Goal: Browse casually: Explore the website without a specific task or goal

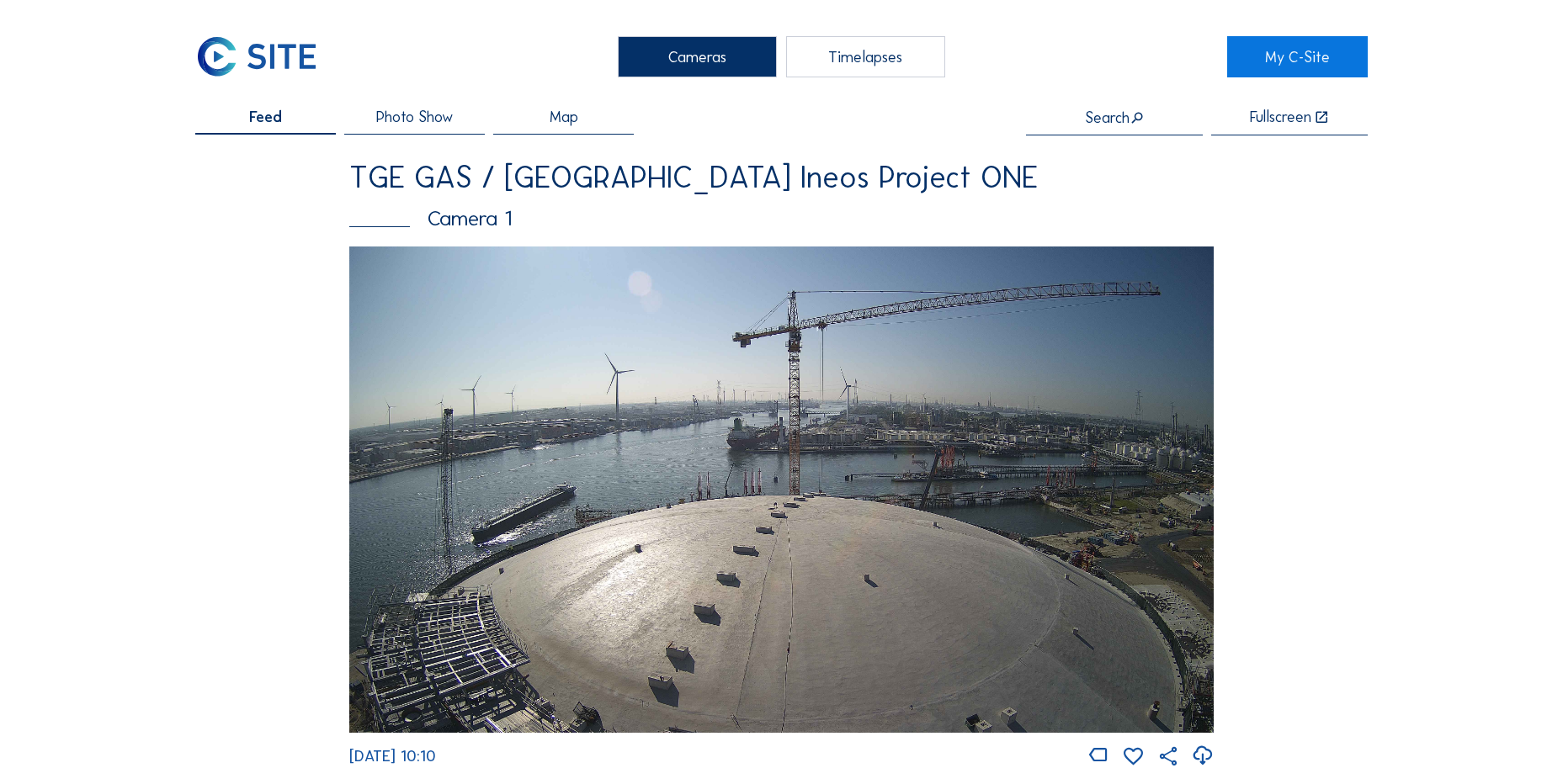
scroll to position [1598, 0]
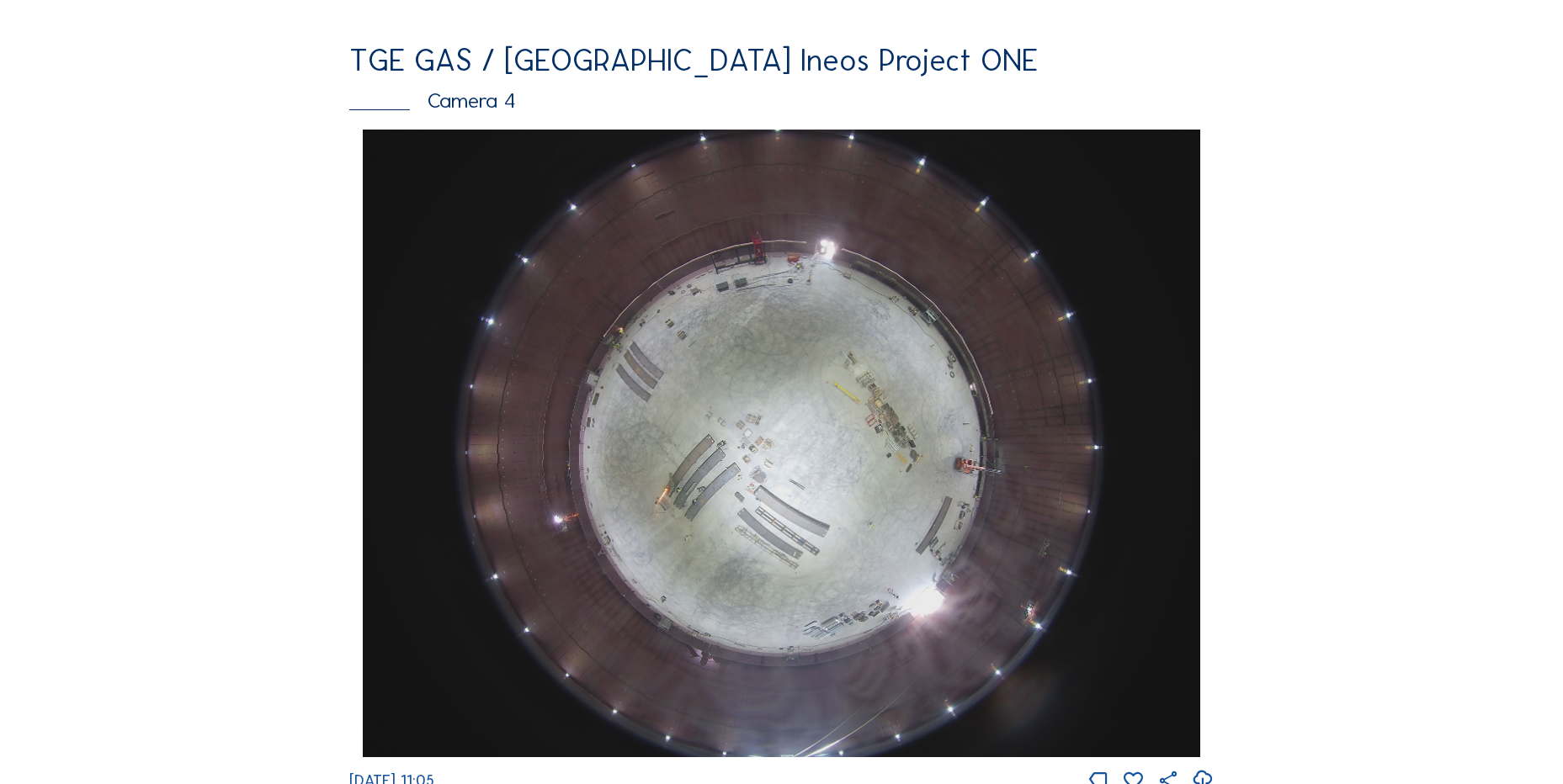
scroll to position [1514, 0]
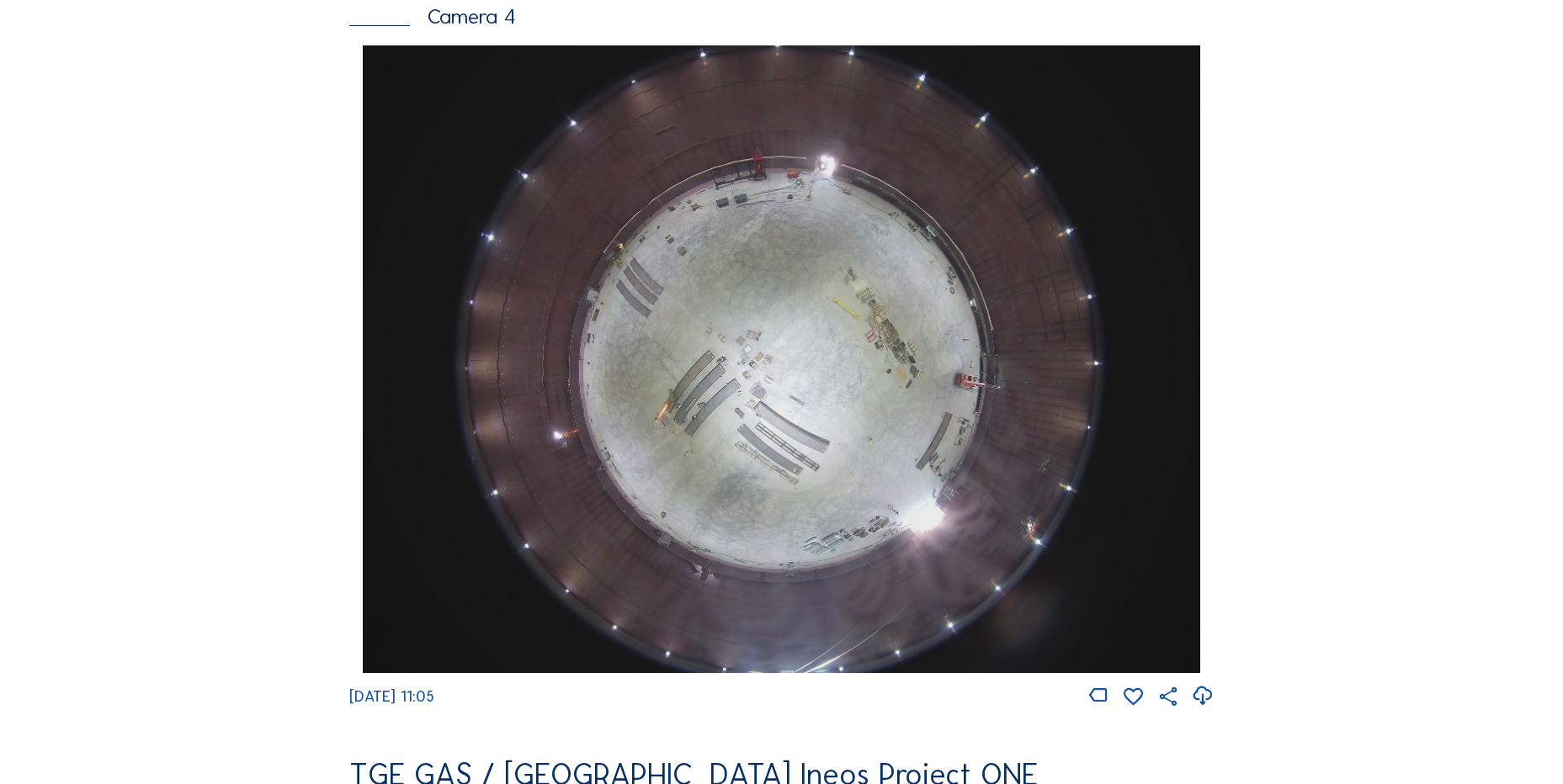
click at [1207, 706] on icon at bounding box center [1202, 696] width 23 height 28
click at [247, 392] on div "Feed Photo Show Map Search Fullscreen TGE GAS / Antwerpen Ineos Project ONE Cam…" at bounding box center [782, 50] width 1172 height 2911
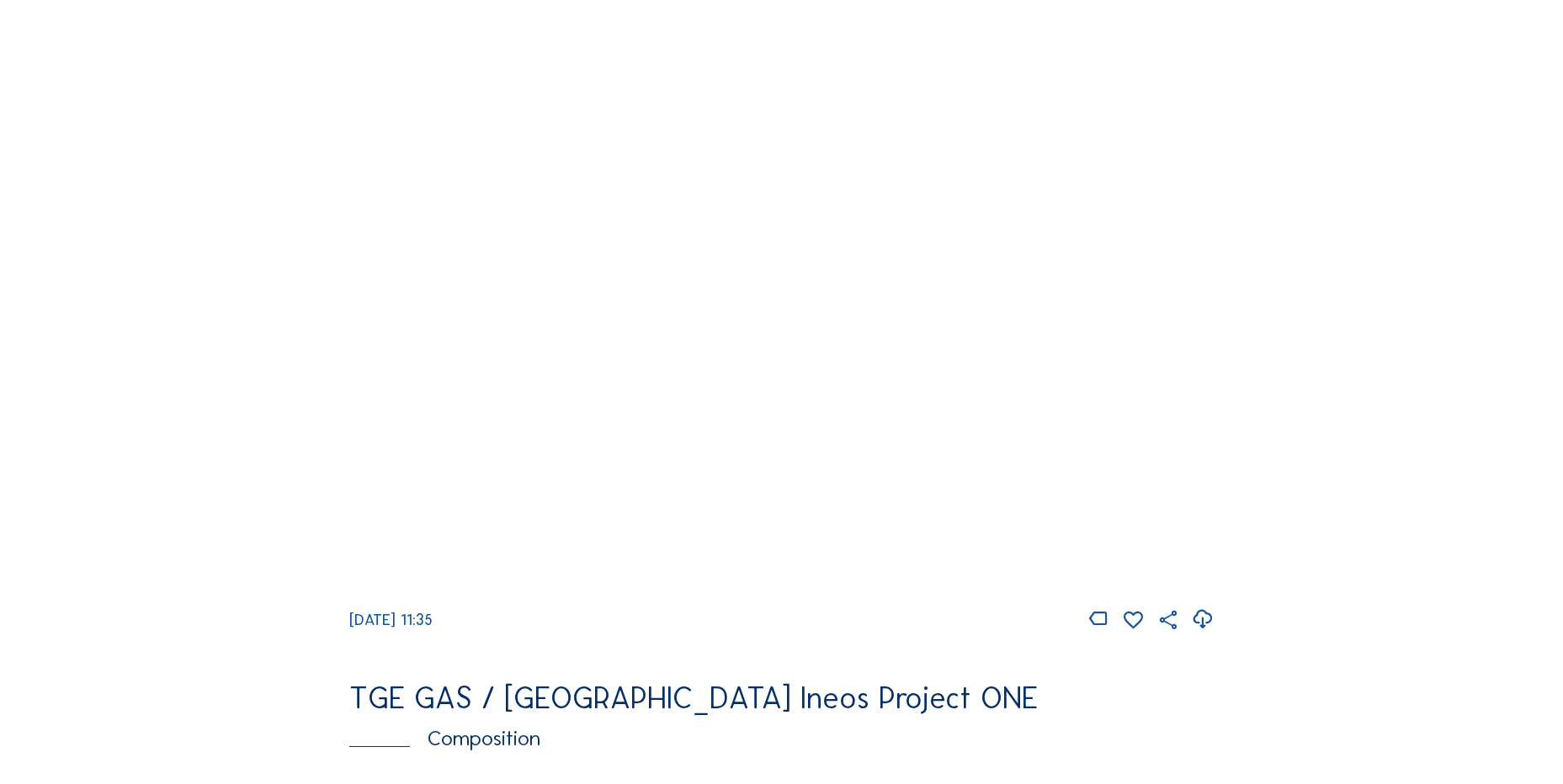
scroll to position [1751, 0]
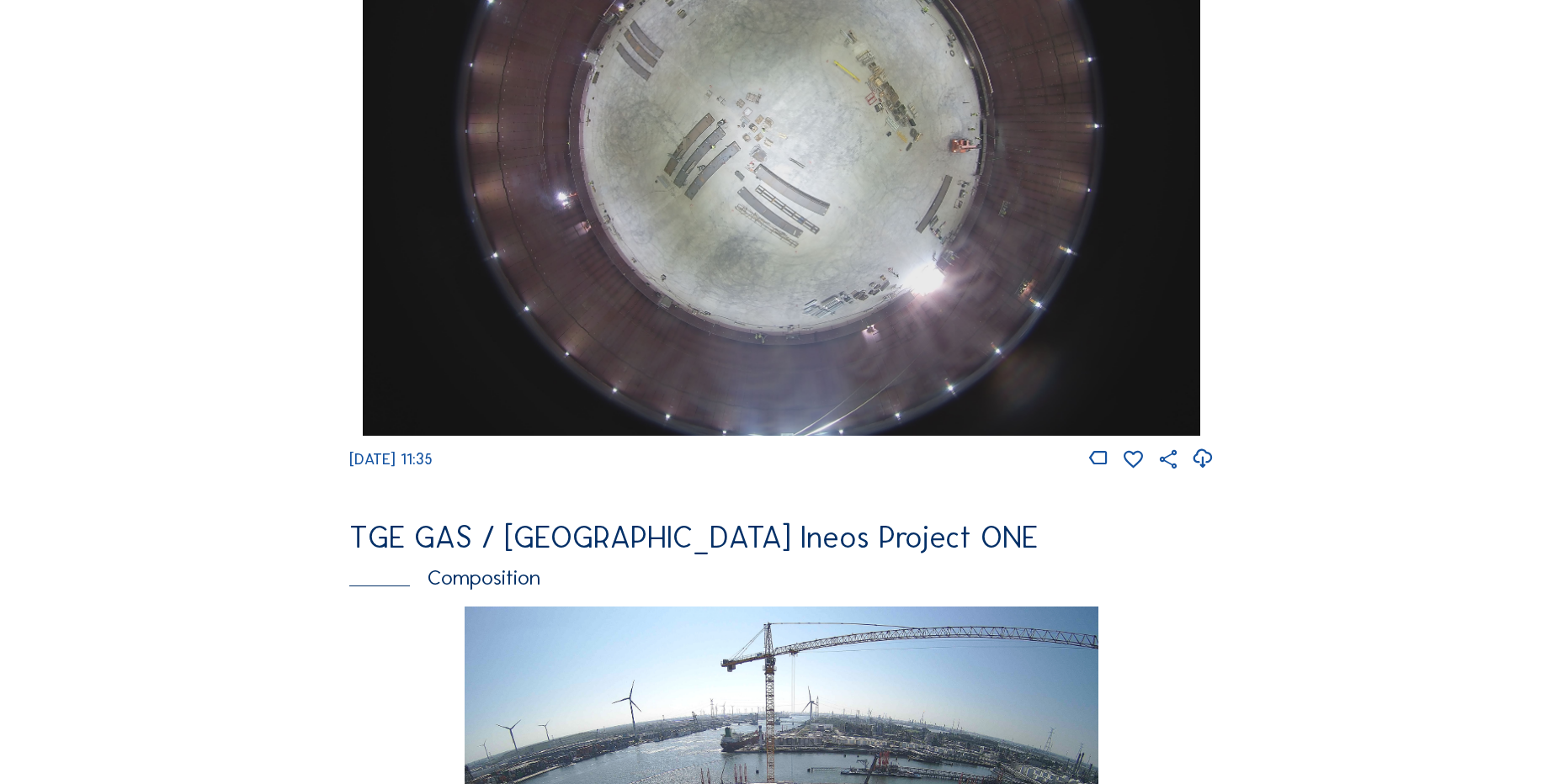
click at [1206, 471] on icon at bounding box center [1202, 458] width 23 height 28
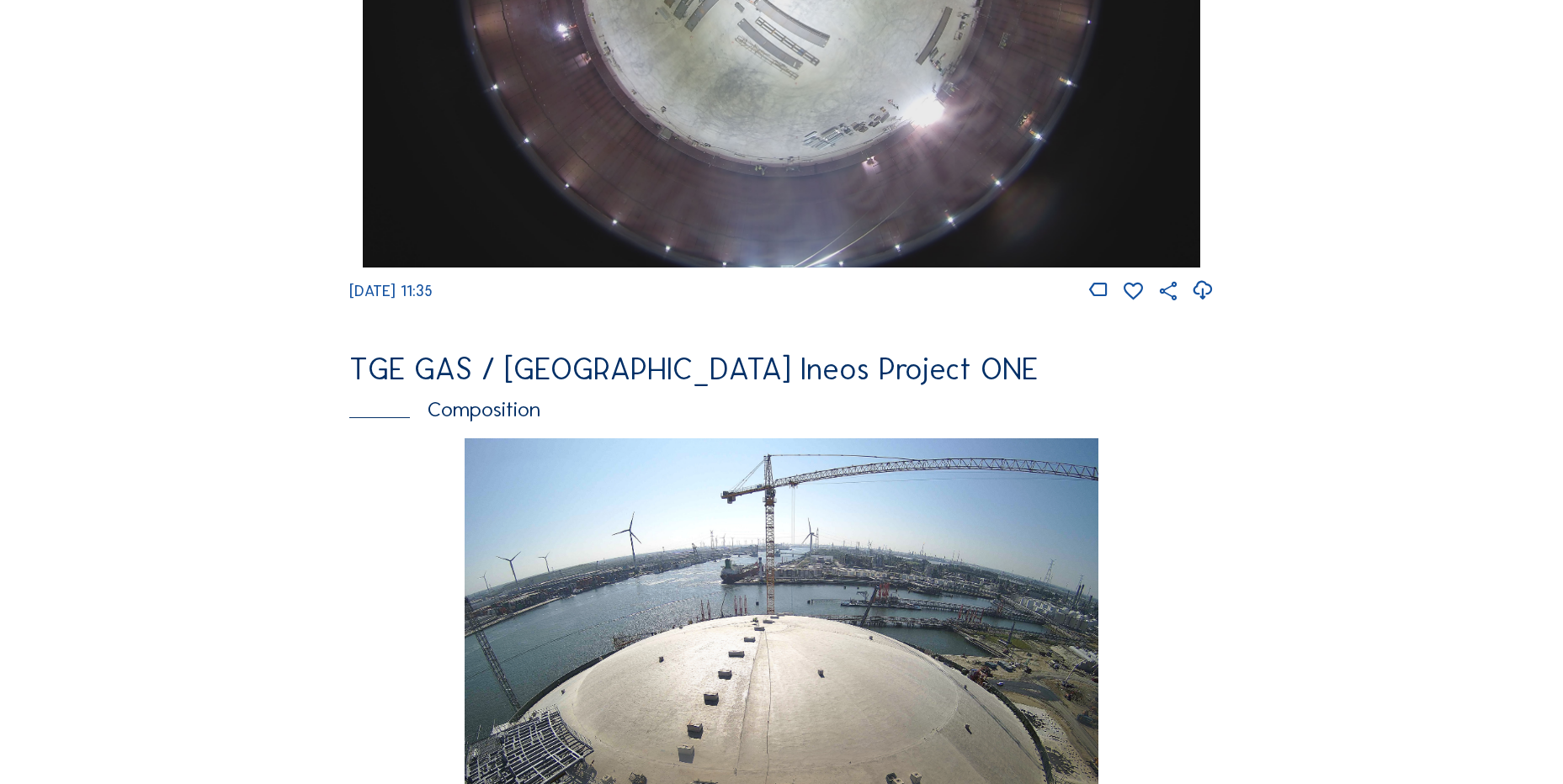
click at [361, 438] on div "TGE GAS / Antwerpen Ineos Project ONE Composition" at bounding box center [781, 396] width 864 height 84
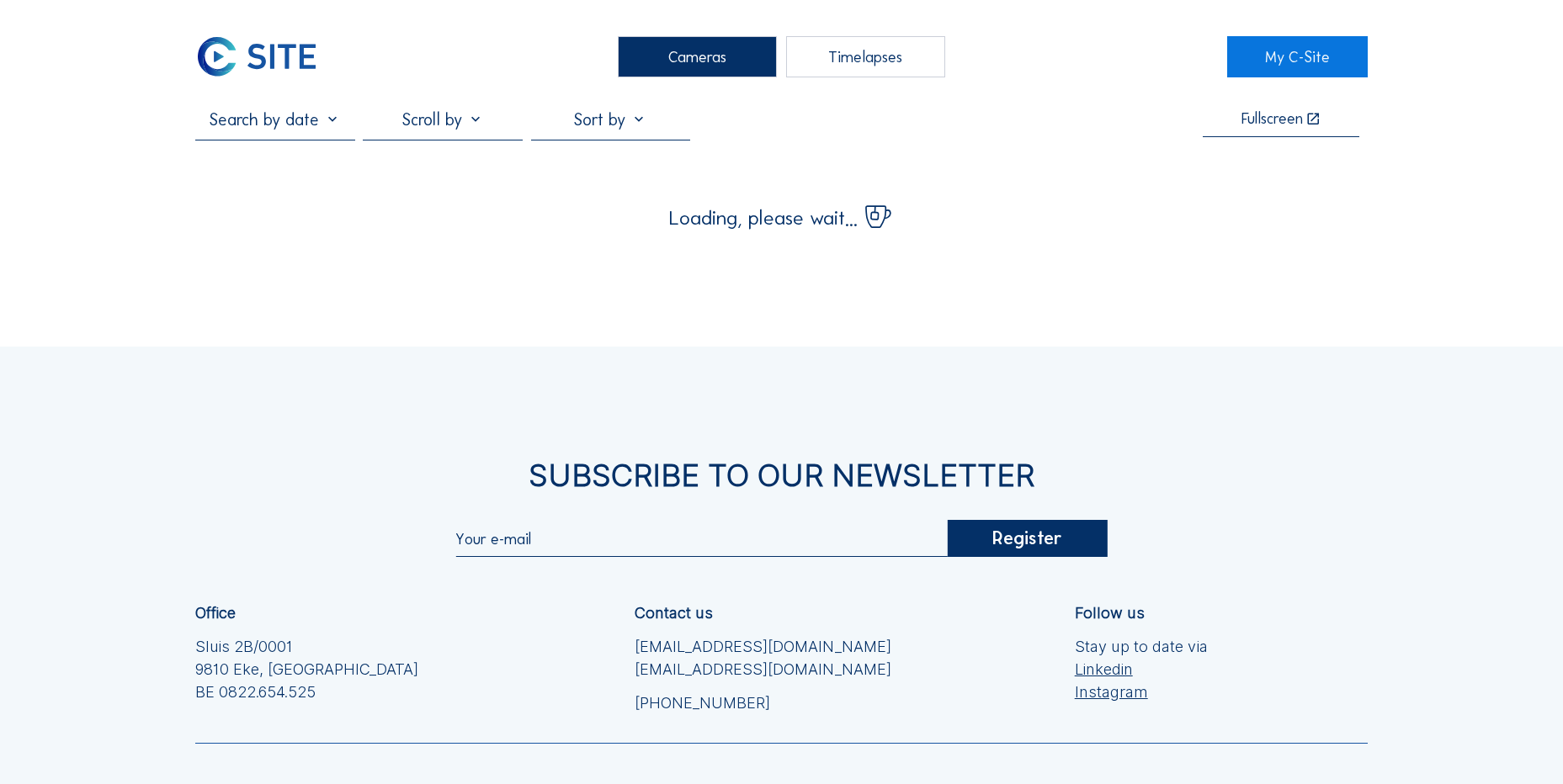
click at [251, 65] on img at bounding box center [257, 57] width 123 height 41
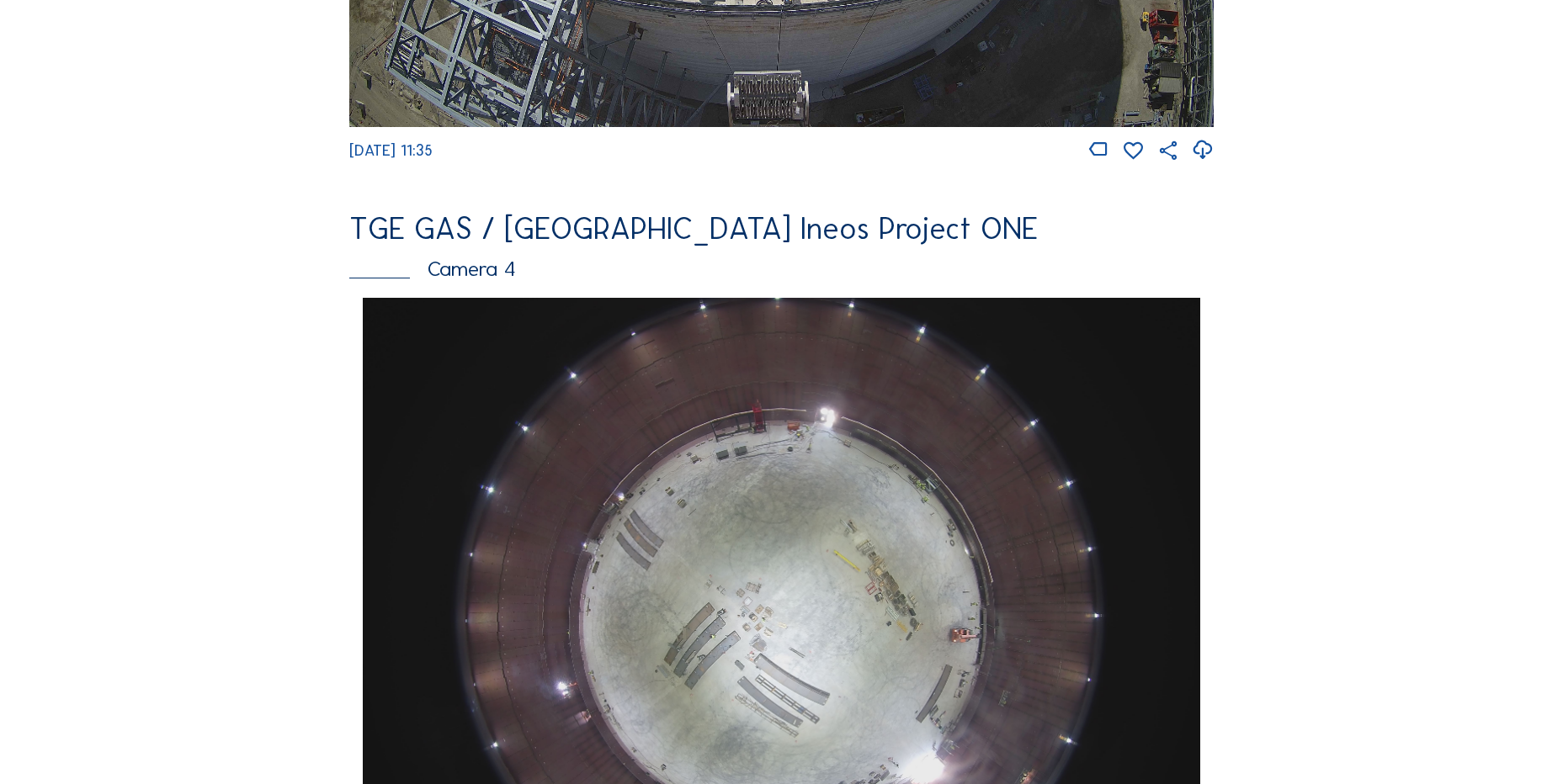
scroll to position [842, 0]
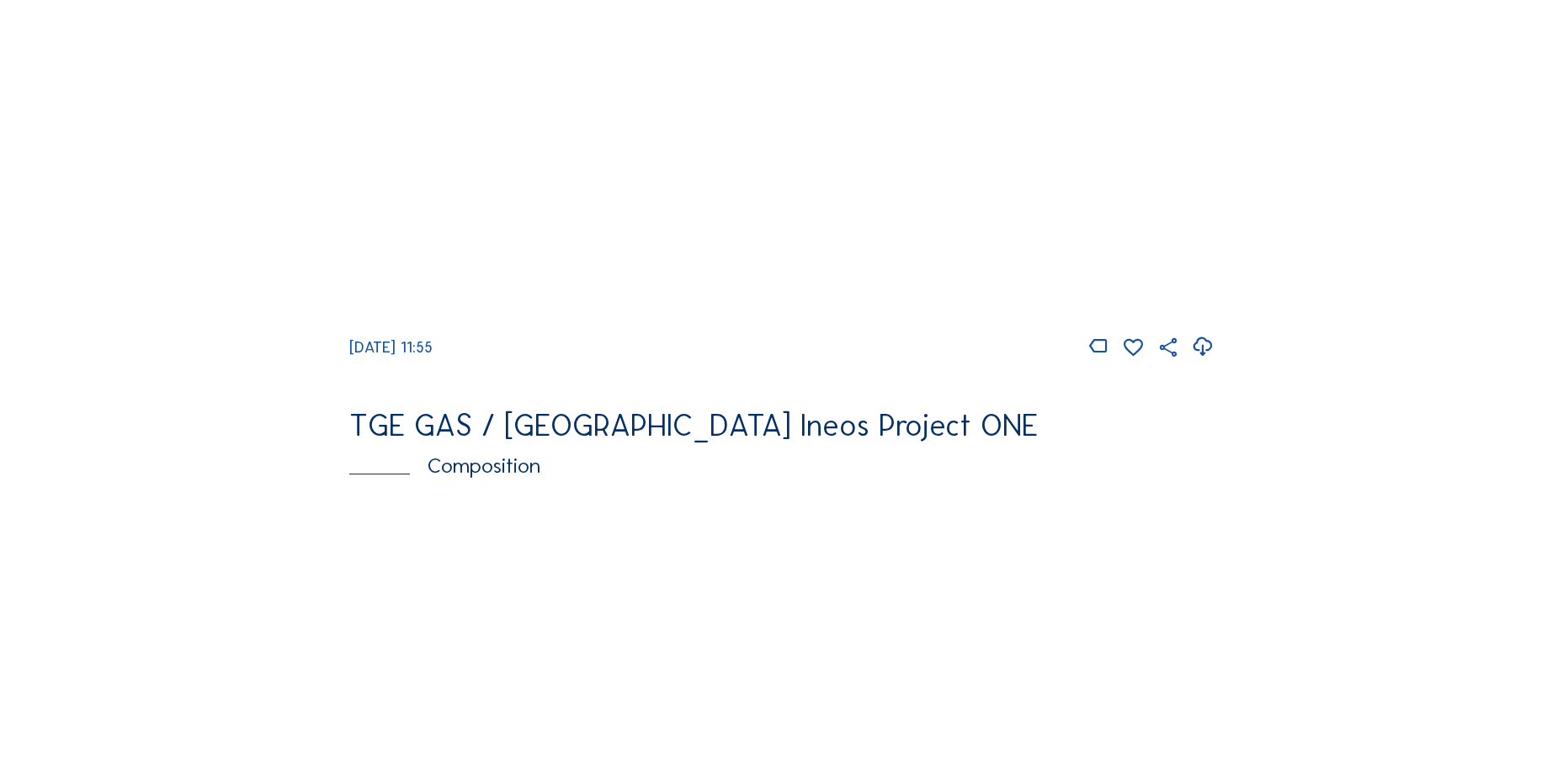
scroll to position [1682, 0]
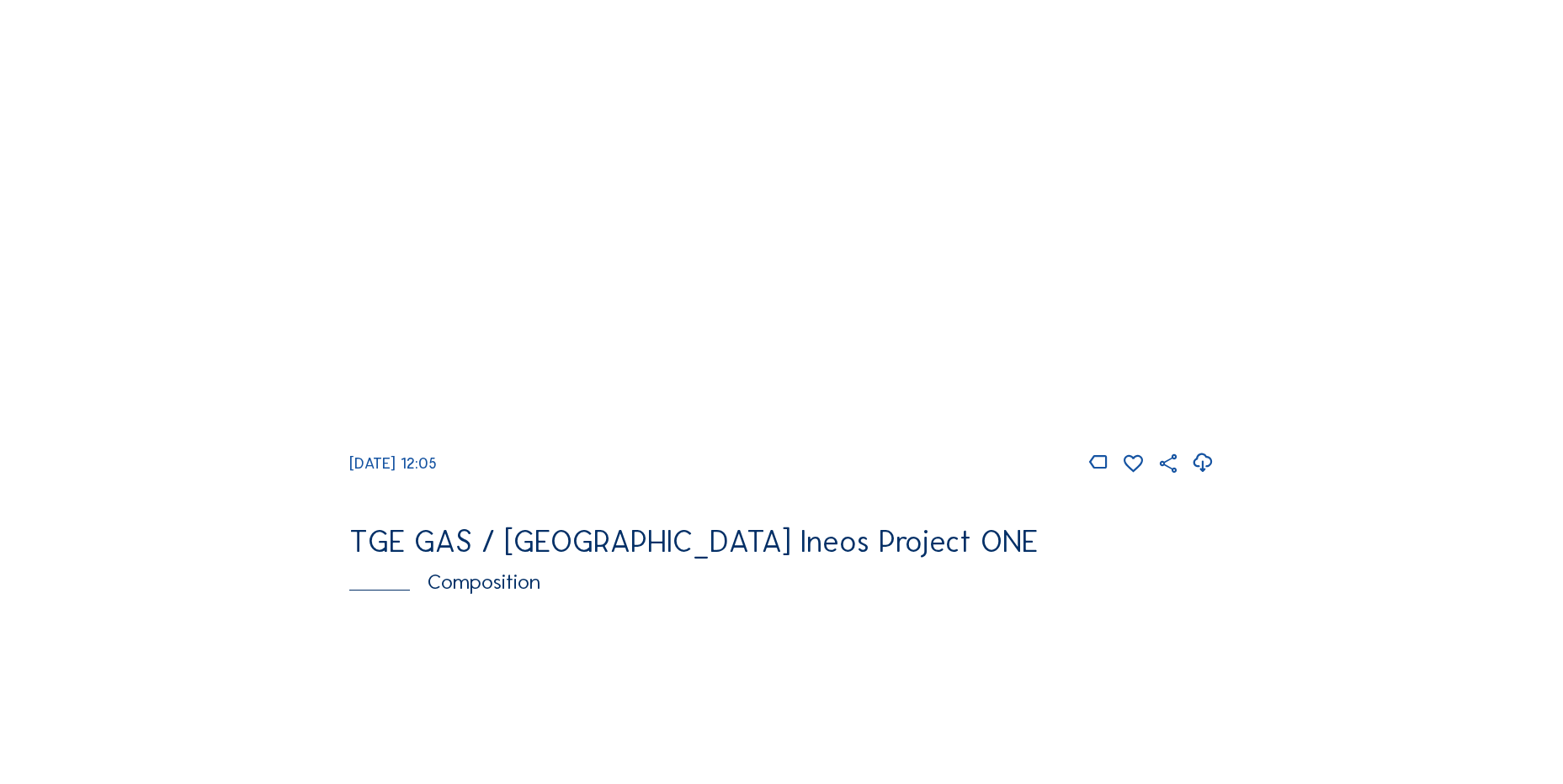
scroll to position [1682, 0]
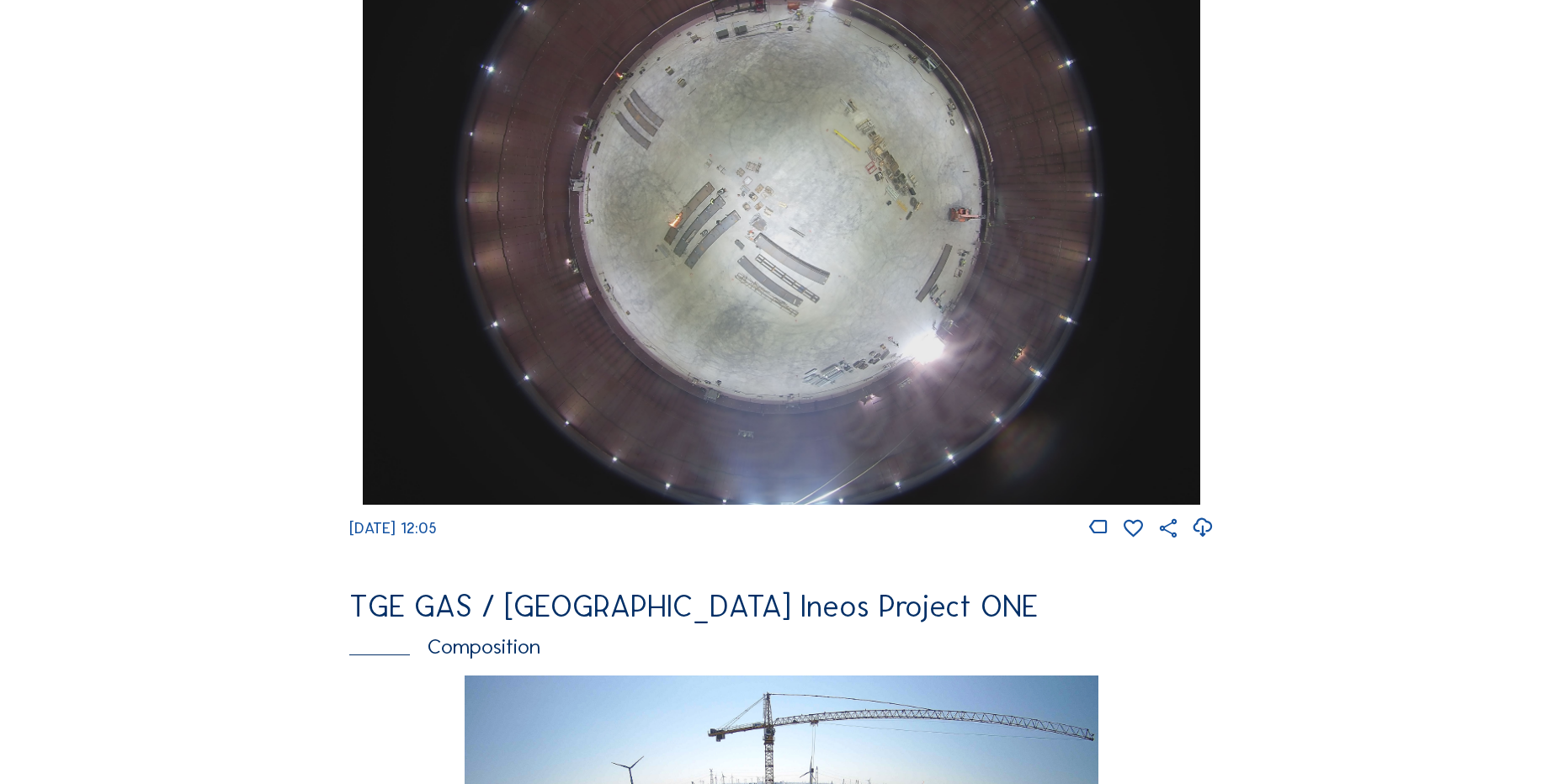
click at [1213, 538] on icon at bounding box center [1202, 527] width 23 height 28
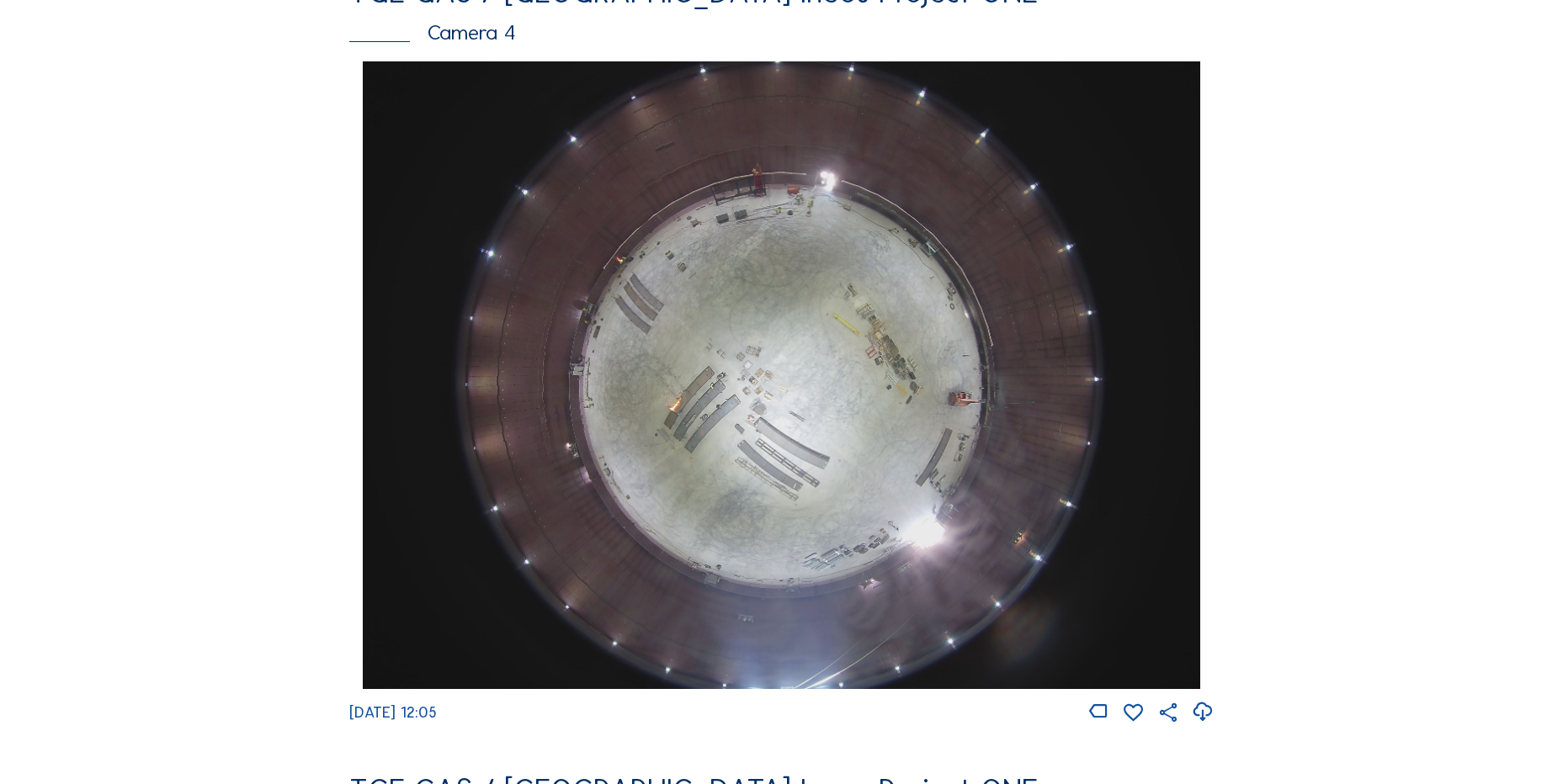
scroll to position [1261, 0]
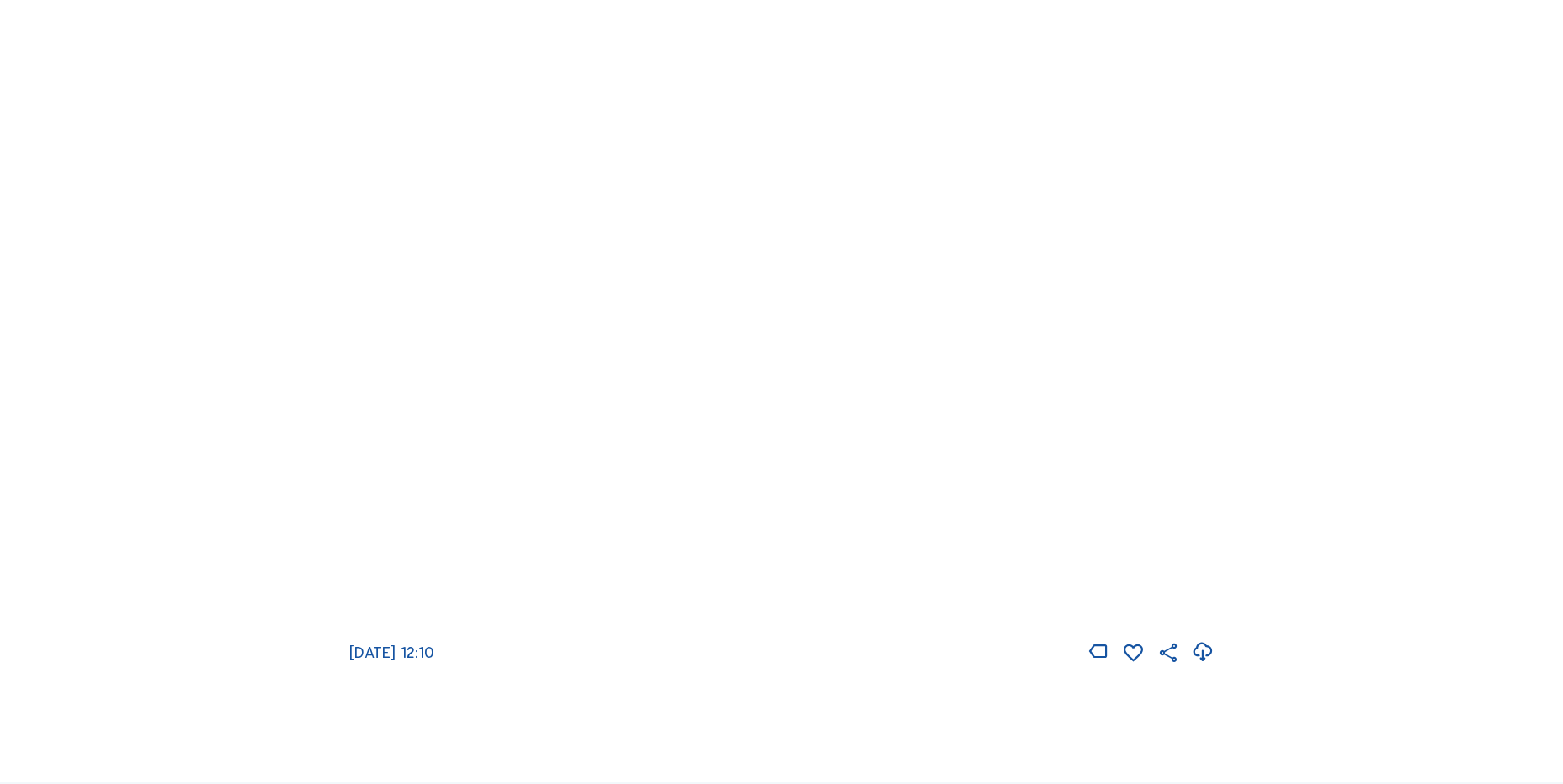
scroll to position [1682, 0]
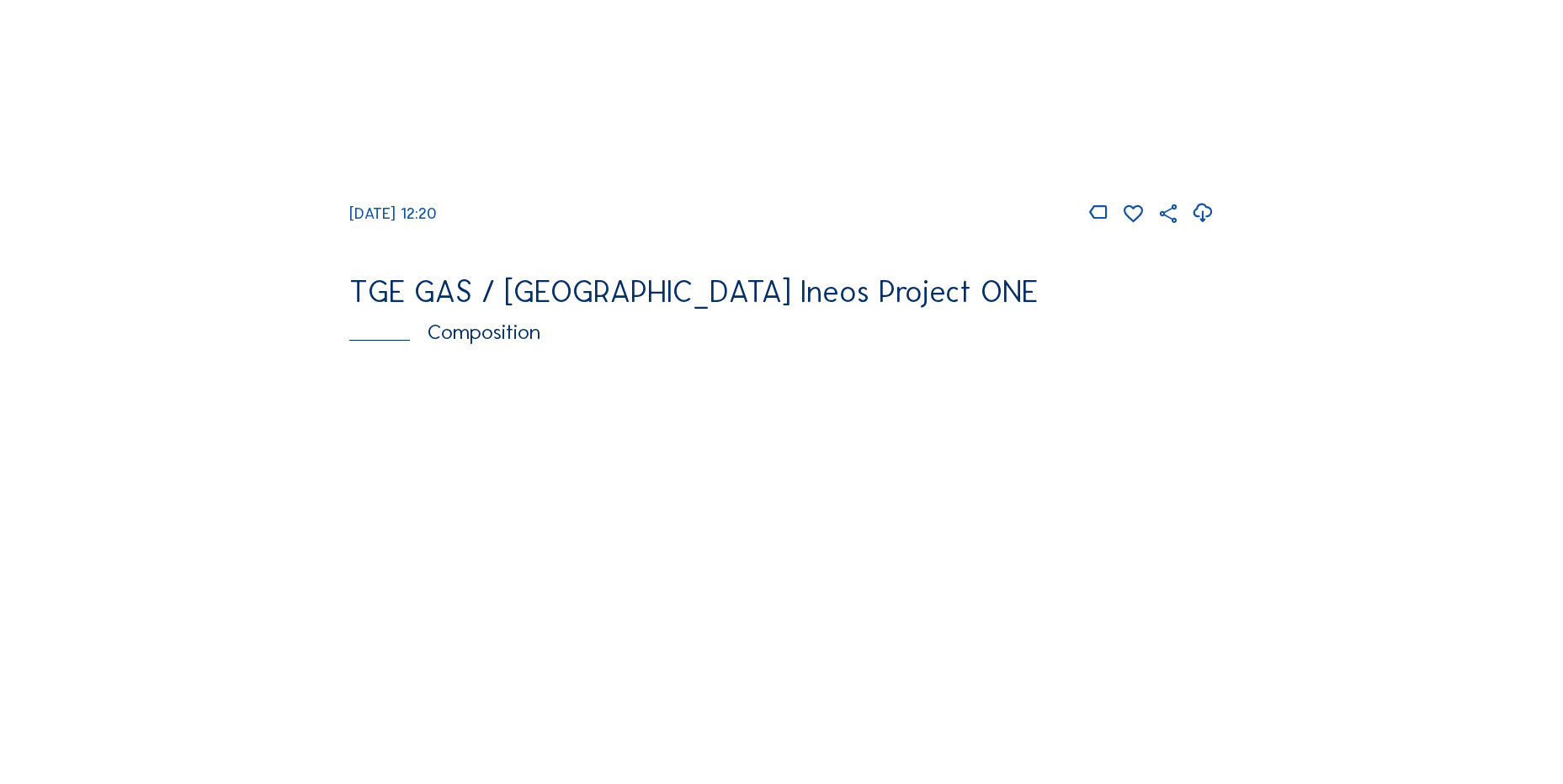
scroll to position [1851, 0]
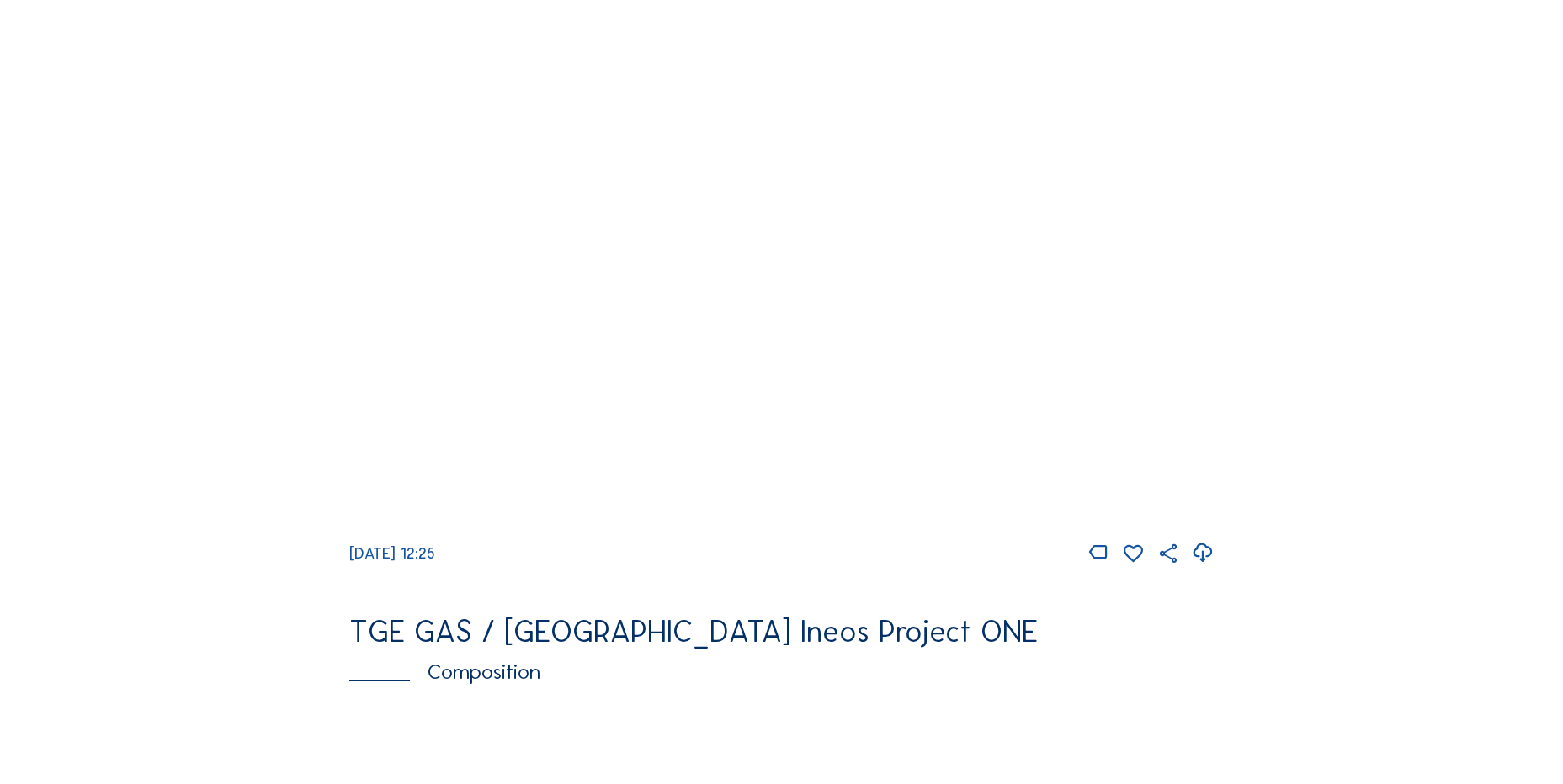
scroll to position [1682, 0]
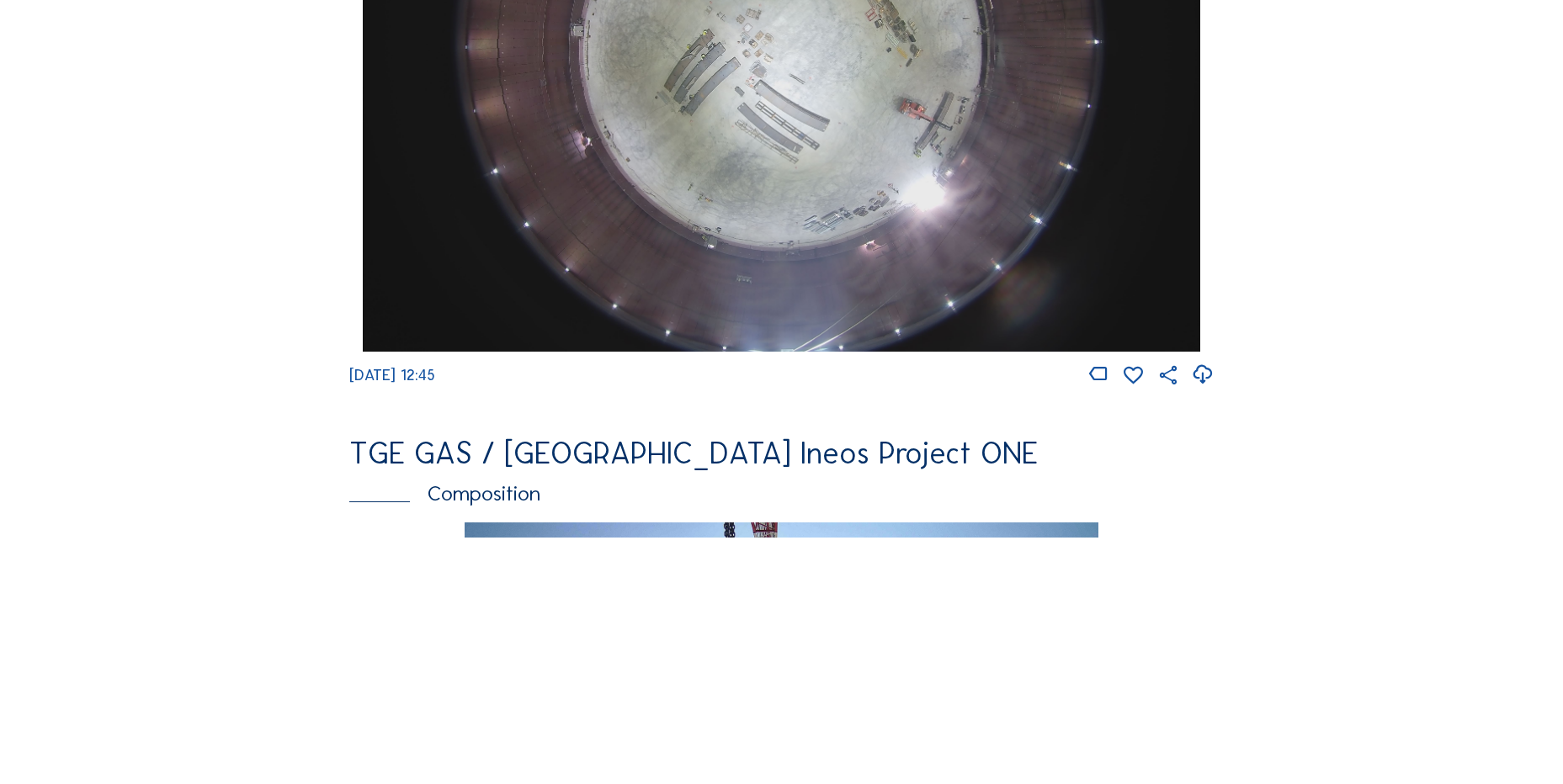
scroll to position [1598, 0]
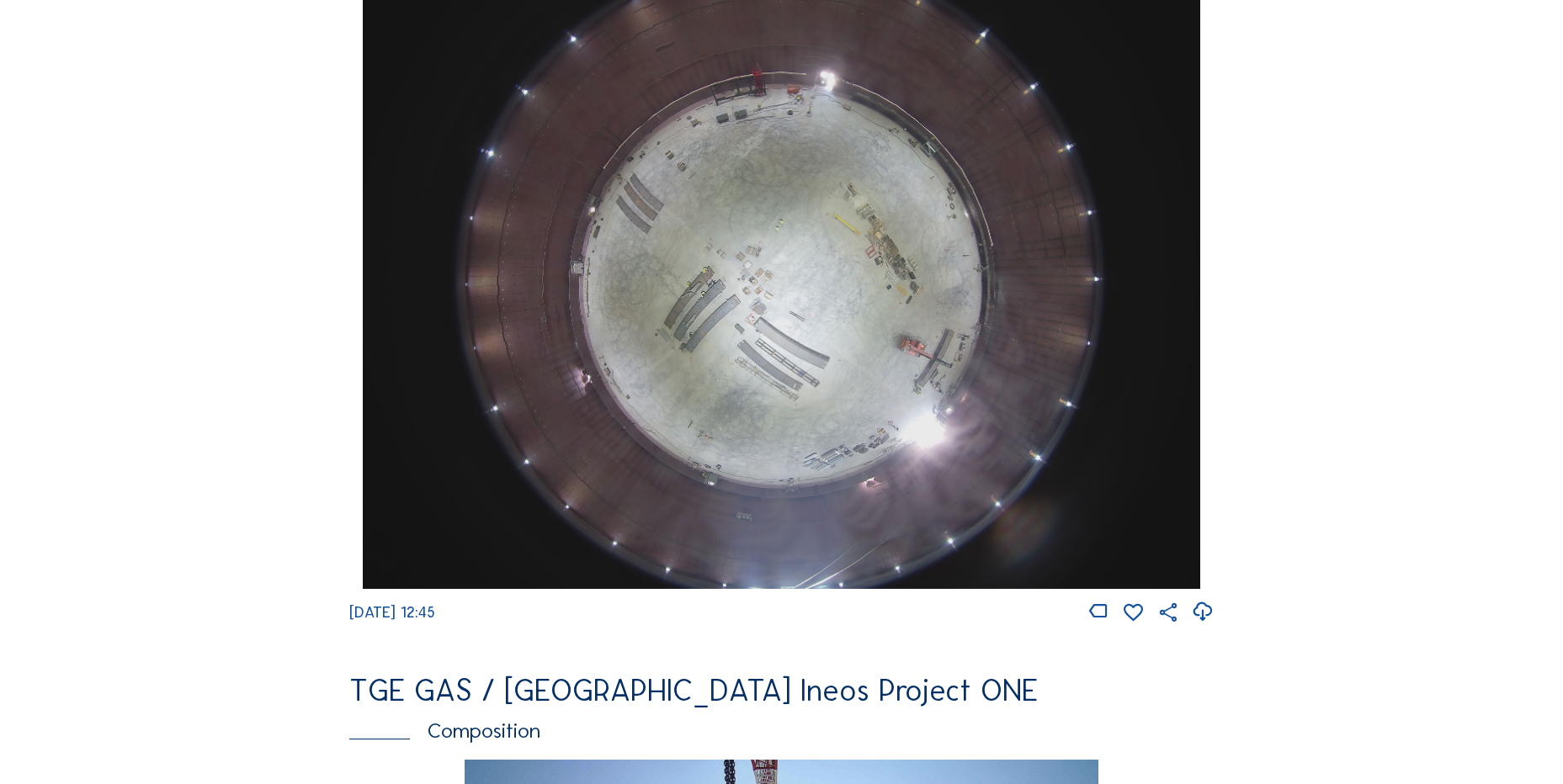
click at [1200, 626] on icon at bounding box center [1202, 611] width 23 height 28
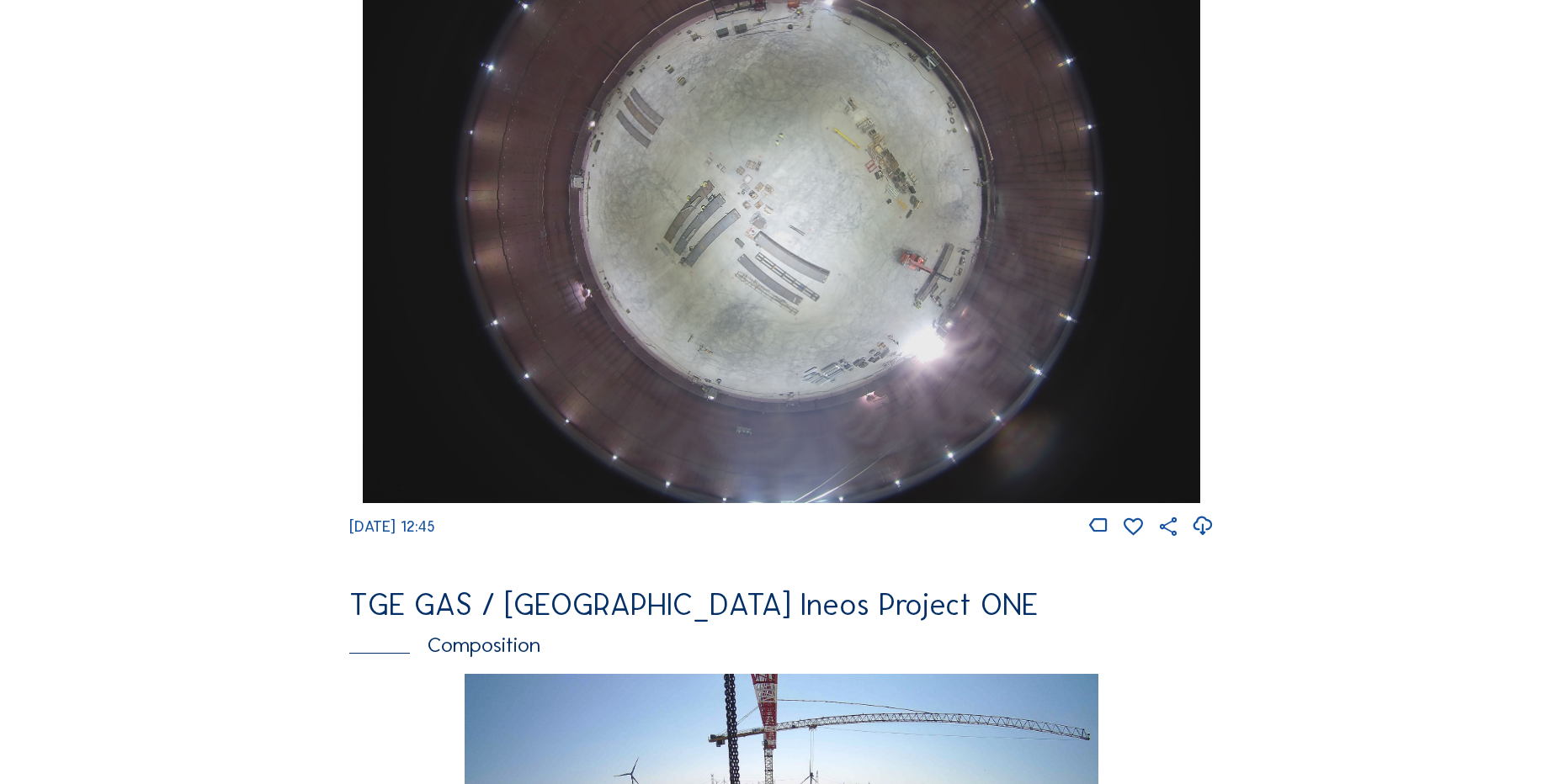
scroll to position [1766, 0]
